Goal: Task Accomplishment & Management: Use online tool/utility

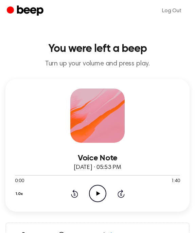
scroll to position [6, 0]
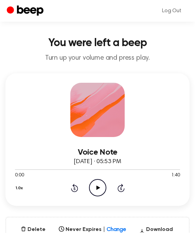
click at [24, 13] on icon "Beep" at bounding box center [26, 10] width 38 height 13
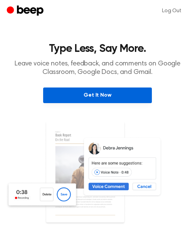
click at [129, 91] on link "Get It Now" at bounding box center [97, 96] width 109 height 16
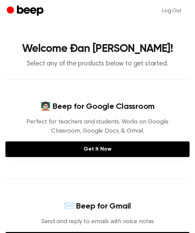
click at [114, 66] on p "Select any of the products below to get started." at bounding box center [97, 64] width 184 height 8
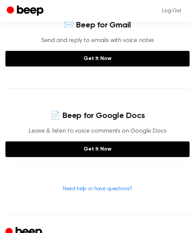
scroll to position [191, 0]
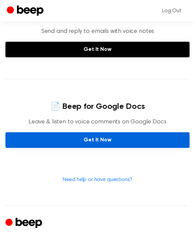
click at [114, 140] on link "Get It Now" at bounding box center [97, 141] width 184 height 16
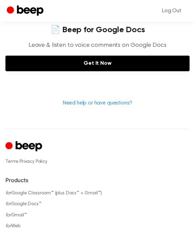
scroll to position [248, 0]
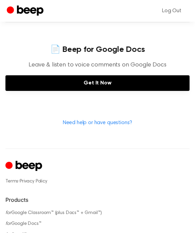
click at [119, 121] on link "Need help or have questions?" at bounding box center [98, 122] width 70 height 5
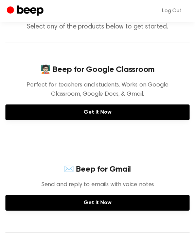
scroll to position [35, 0]
